Goal: Navigation & Orientation: Find specific page/section

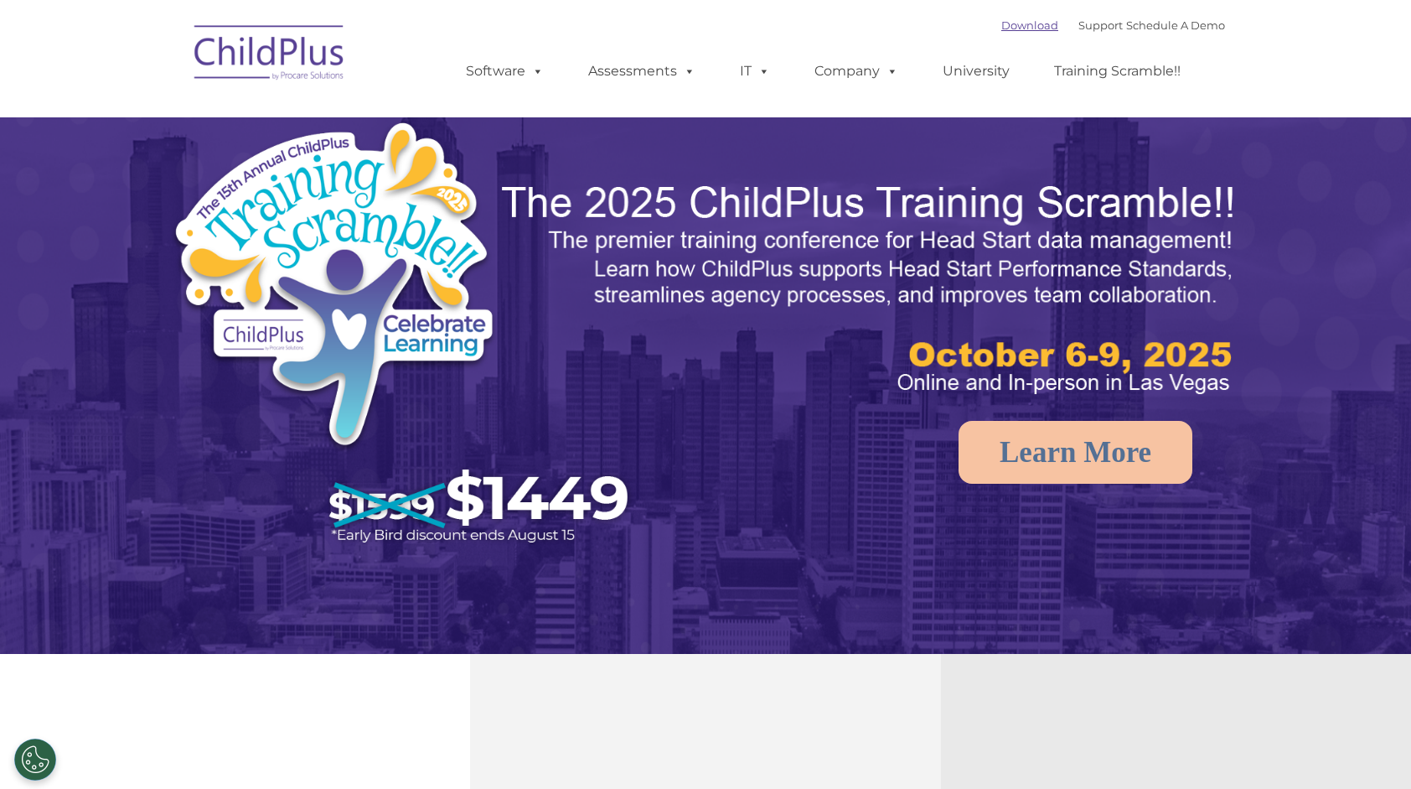
select select "MEDIUM"
click at [474, 70] on link "Software" at bounding box center [504, 71] width 111 height 34
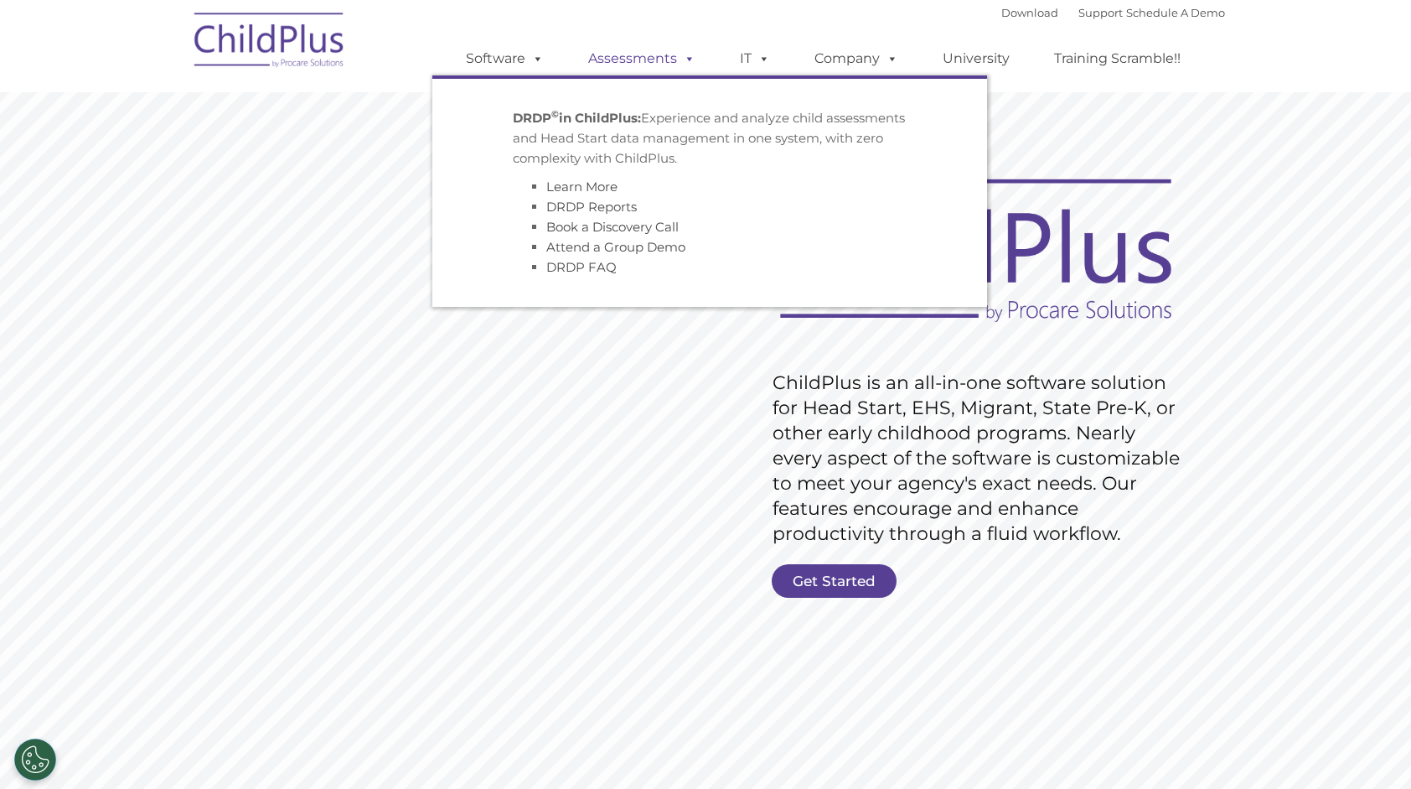
click at [616, 60] on link "Assessments" at bounding box center [642, 59] width 141 height 34
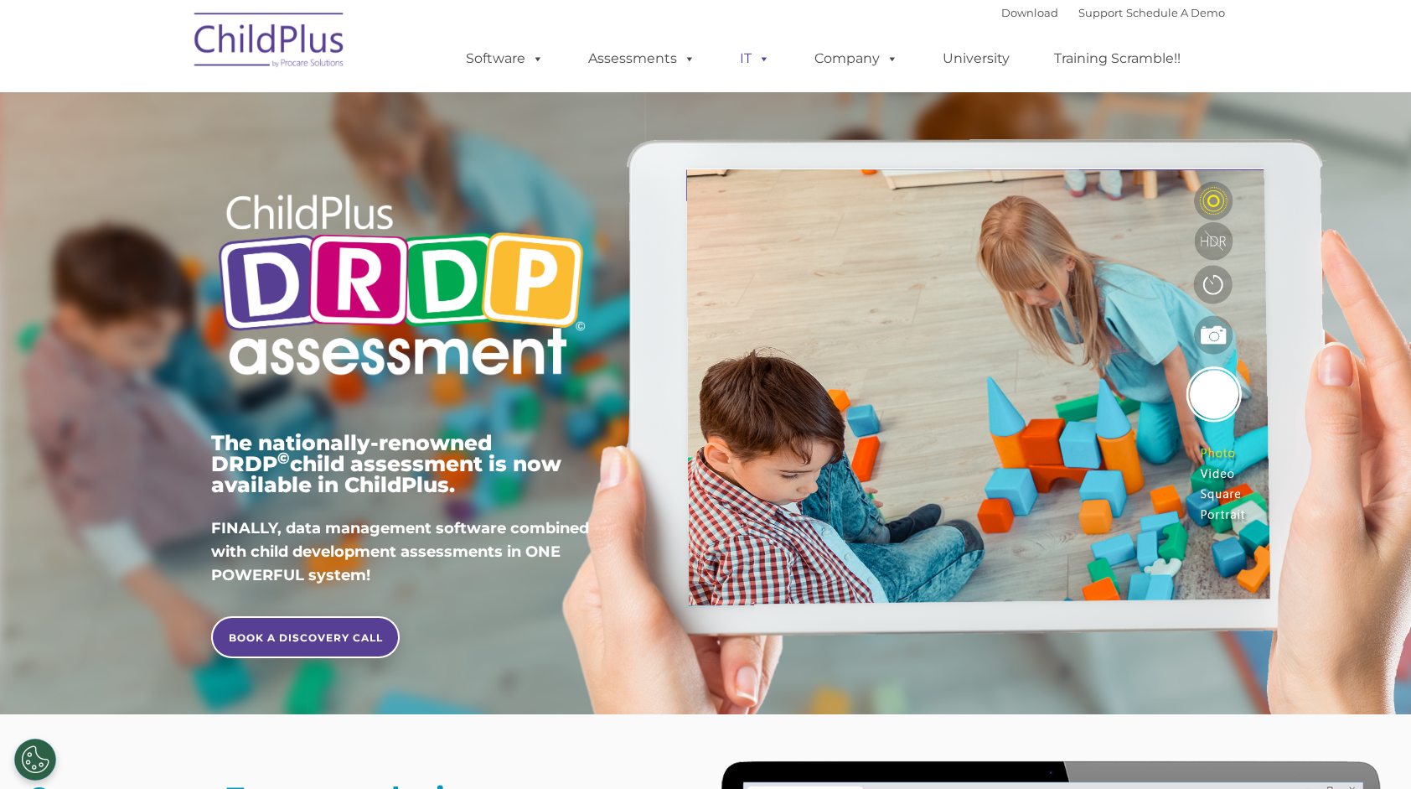
click at [741, 54] on link "IT" at bounding box center [755, 59] width 64 height 34
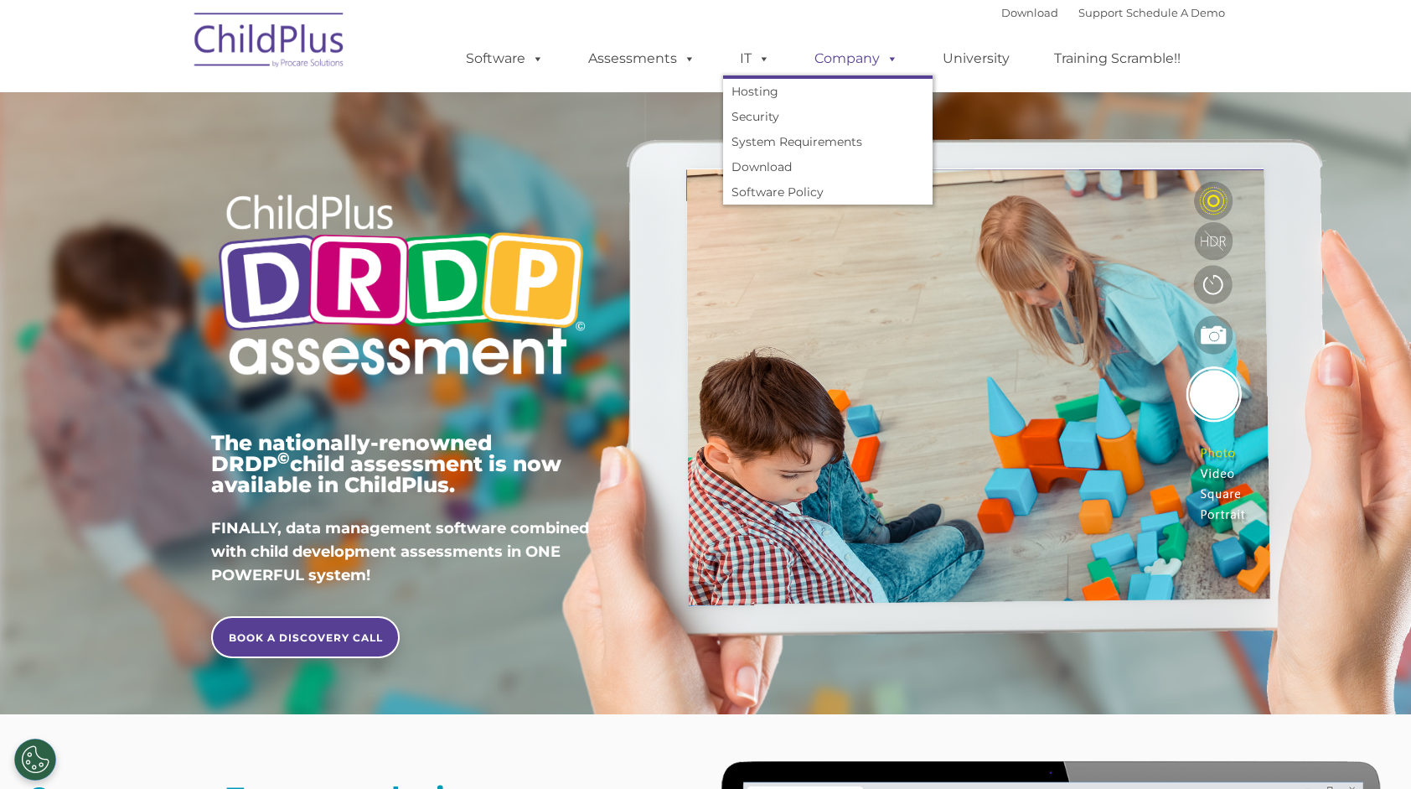
click at [837, 61] on link "Company" at bounding box center [856, 59] width 117 height 34
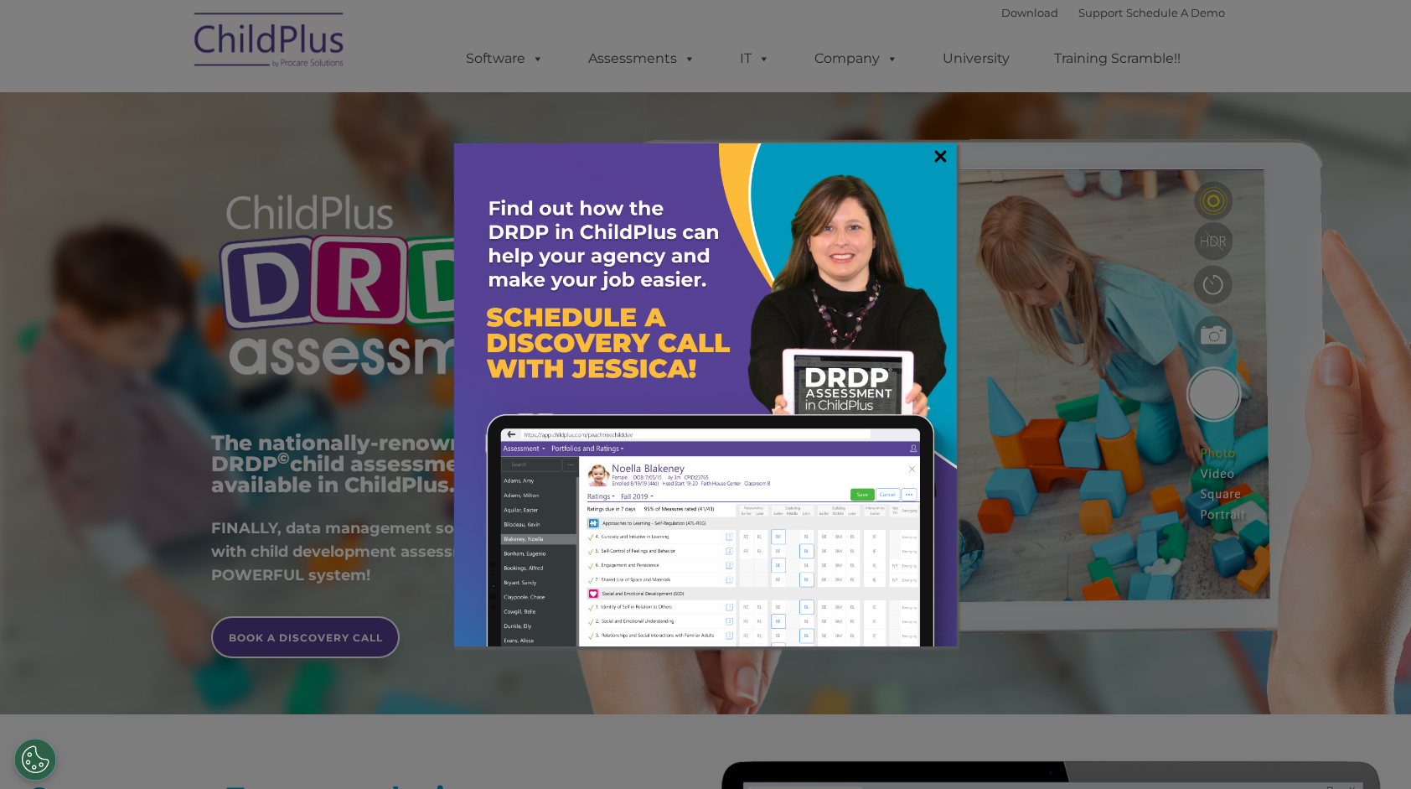
click at [947, 149] on link "×" at bounding box center [940, 156] width 19 height 17
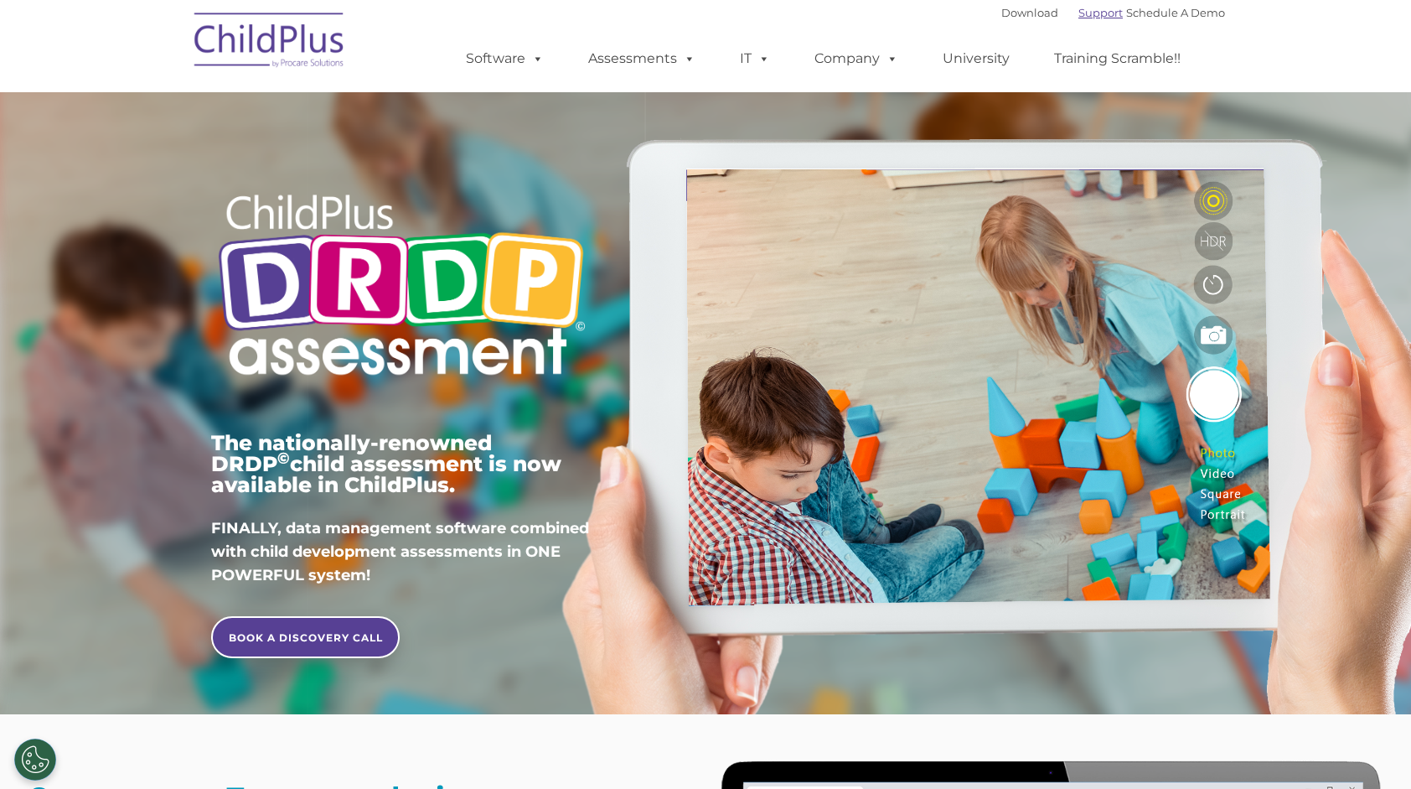
click at [1094, 12] on link "Support" at bounding box center [1101, 12] width 44 height 13
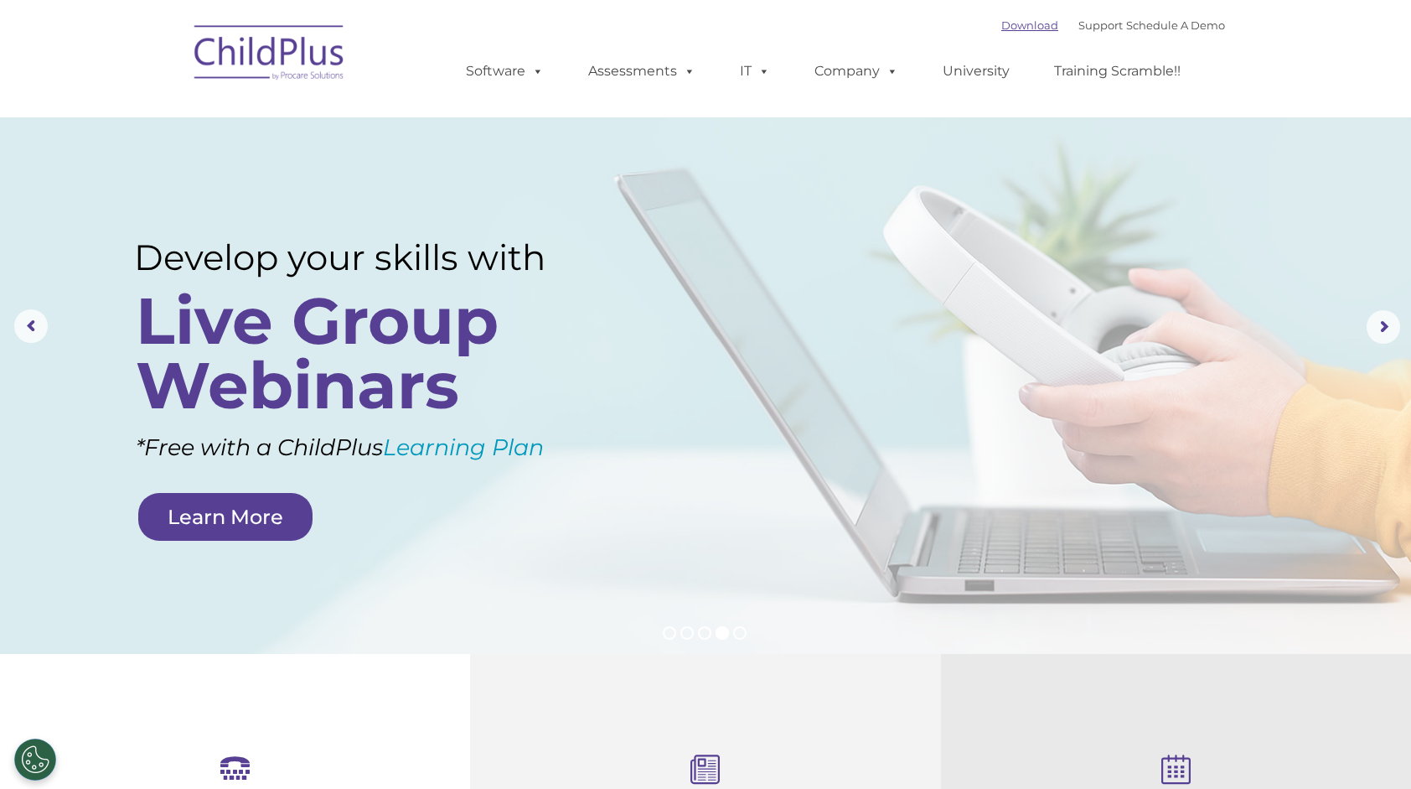
select select "MEDIUM"
click at [1009, 28] on link "Download" at bounding box center [1029, 24] width 57 height 13
